Goal: Find specific page/section: Find specific page/section

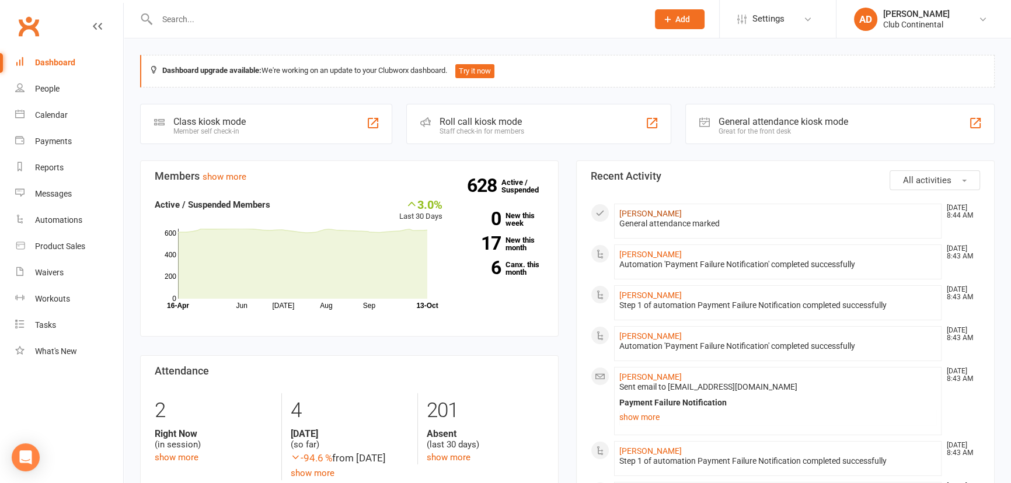
click at [649, 215] on link "[PERSON_NAME]" at bounding box center [650, 213] width 62 height 9
click at [910, 176] on span "All activities" at bounding box center [927, 180] width 48 height 11
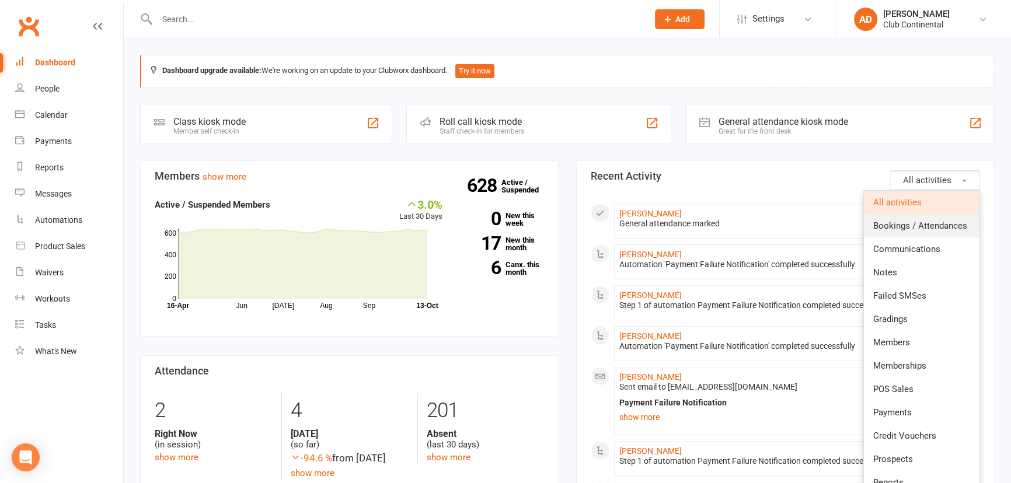
click at [916, 229] on span "Bookings / Attendances" at bounding box center [920, 226] width 94 height 11
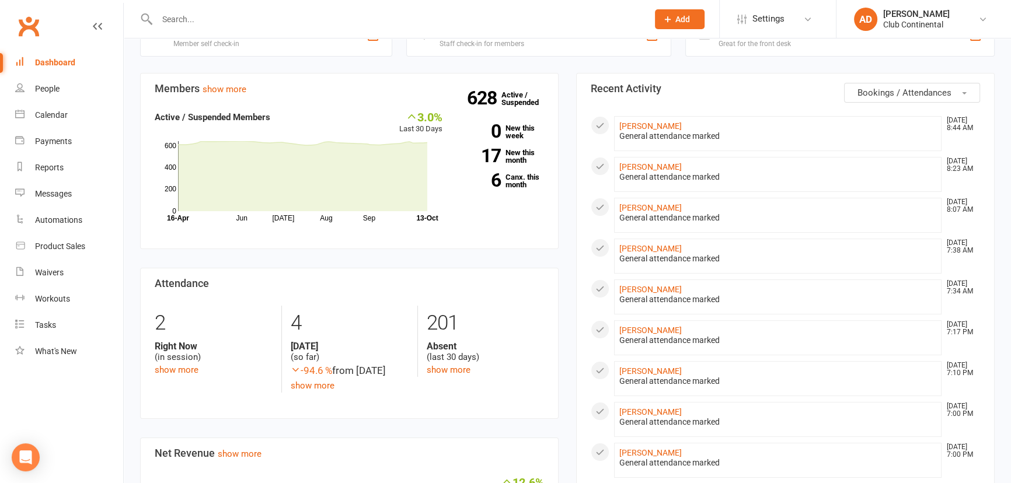
scroll to position [106, 0]
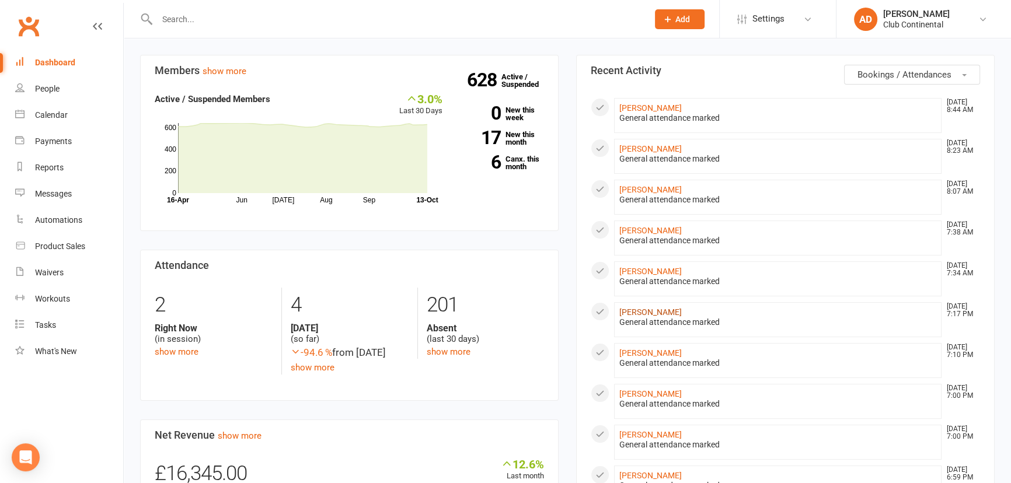
click at [639, 307] on link "[PERSON_NAME]" at bounding box center [650, 311] width 62 height 9
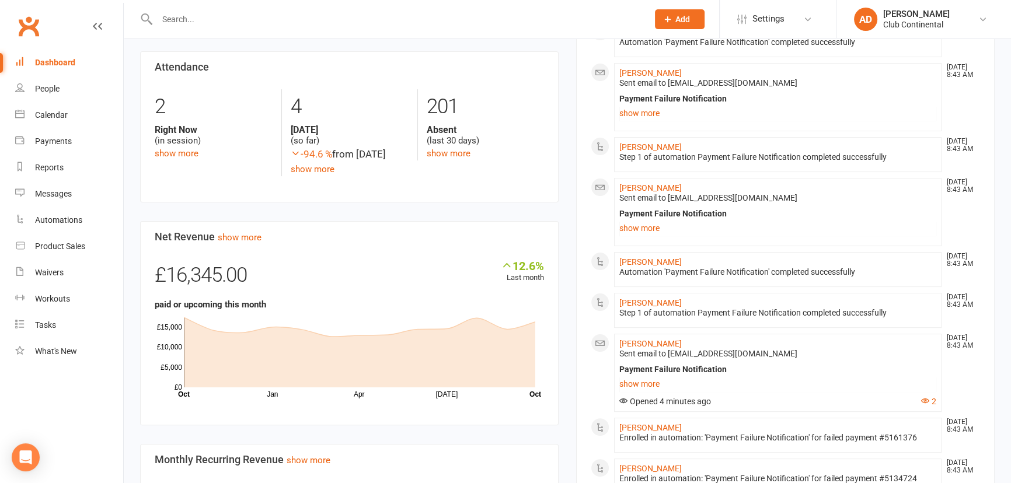
scroll to position [318, 0]
